Goal: Use online tool/utility: Use online tool/utility

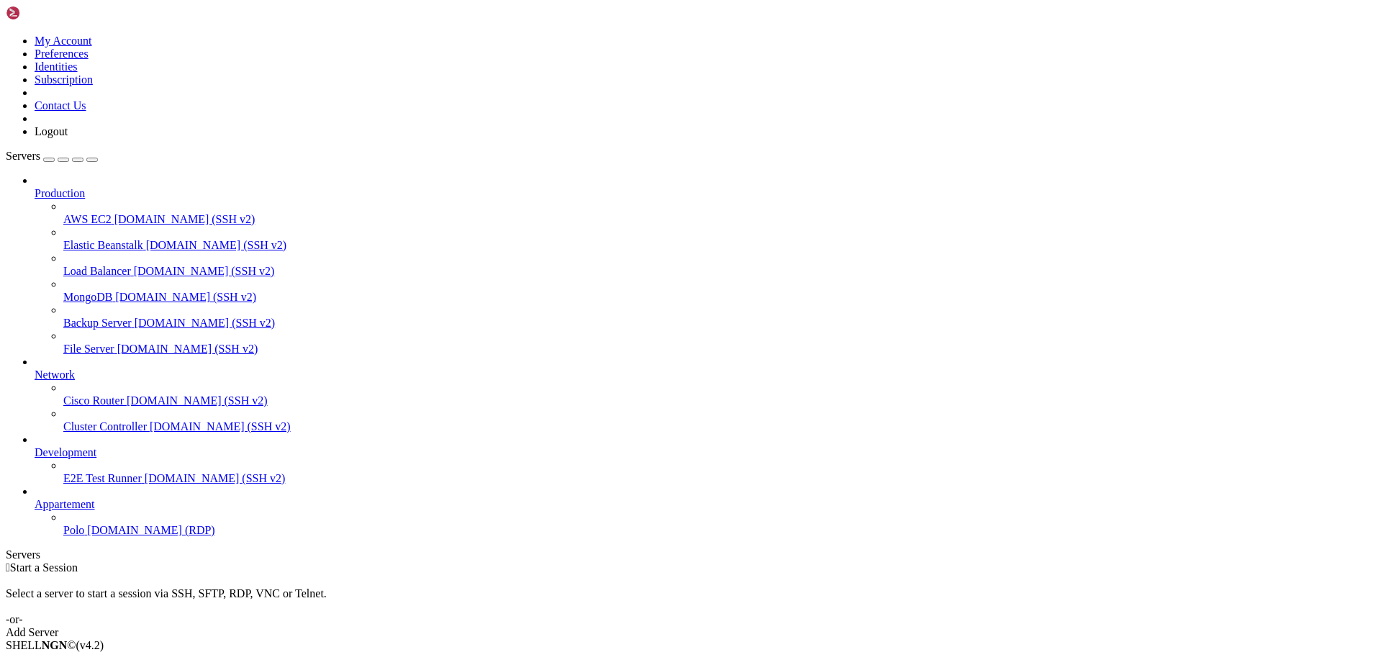
click at [87, 536] on span "[DOMAIN_NAME] (RDP)" at bounding box center [150, 530] width 127 height 12
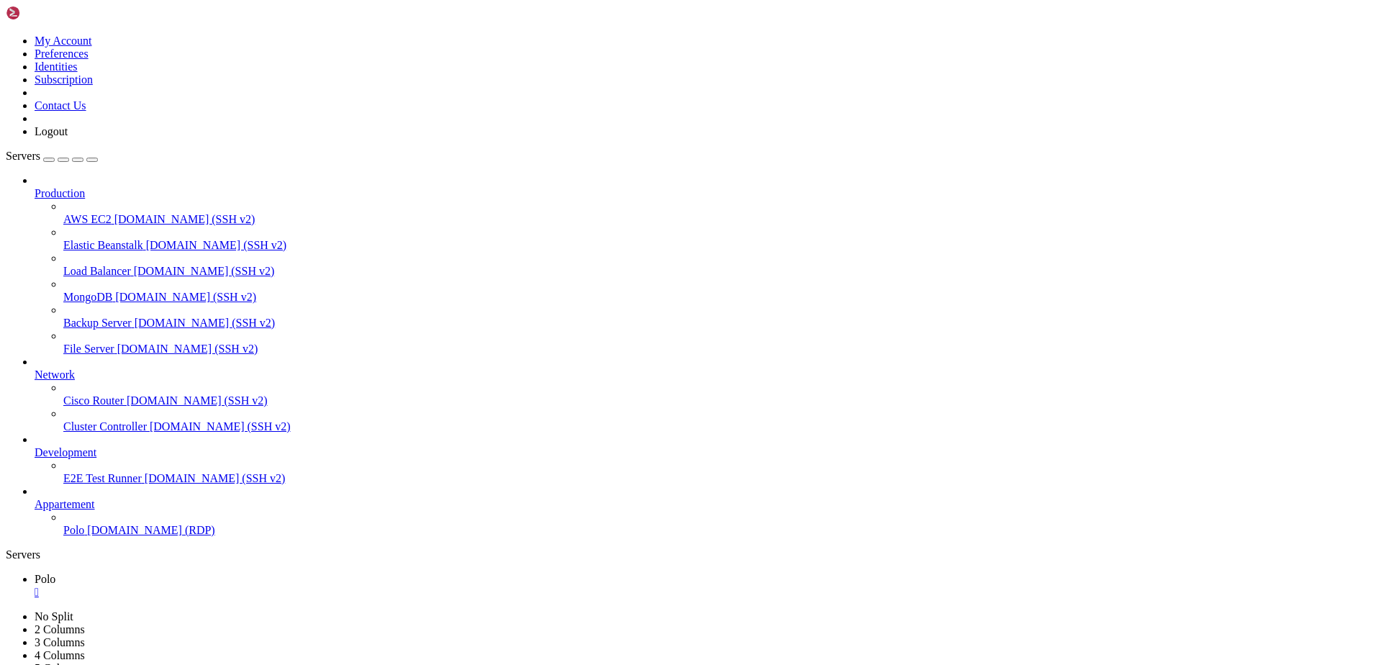
drag, startPoint x: 179, startPoint y: 315, endPoint x: 153, endPoint y: 327, distance: 28.4
click at [153, 327] on div "My Account Preferences Identities Subscription Contact Us Logout Servers Produc…" at bounding box center [688, 417] width 1365 height 823
drag, startPoint x: 724, startPoint y: 1033, endPoint x: 733, endPoint y: 1041, distance: 11.7
